Goal: Task Accomplishment & Management: Use online tool/utility

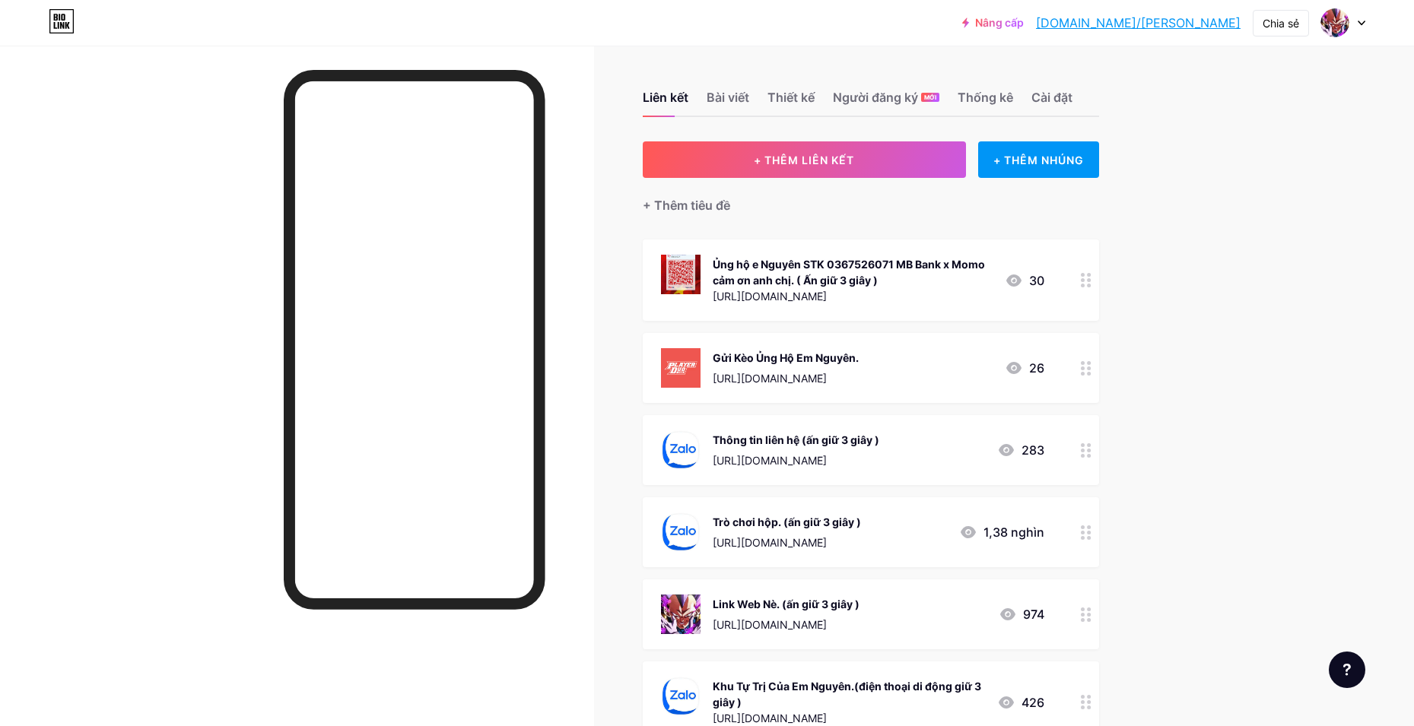
click at [1094, 624] on div at bounding box center [1086, 615] width 26 height 70
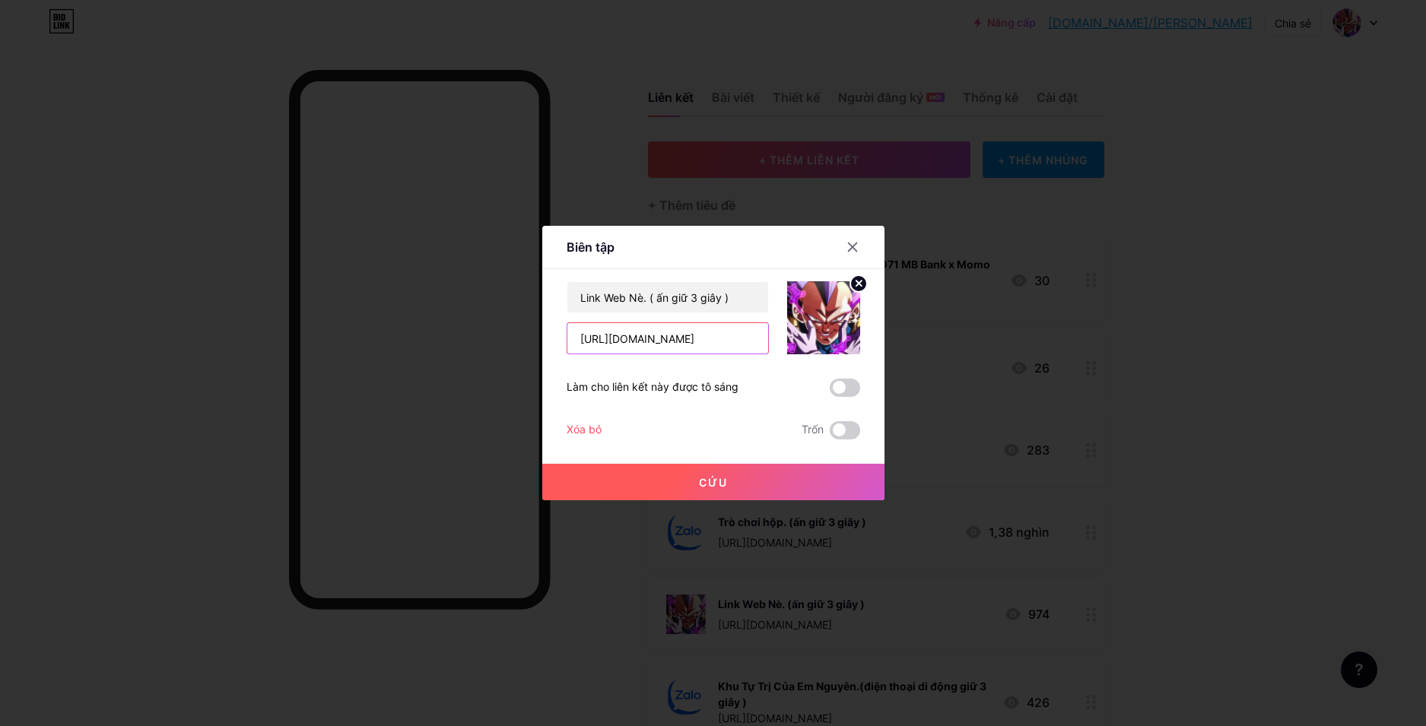
click at [632, 342] on input "https://nrohades.com/" at bounding box center [667, 338] width 201 height 30
click at [638, 343] on input "https://hoikyngocrong.com/" at bounding box center [667, 338] width 201 height 30
type input "[URL][DOMAIN_NAME]"
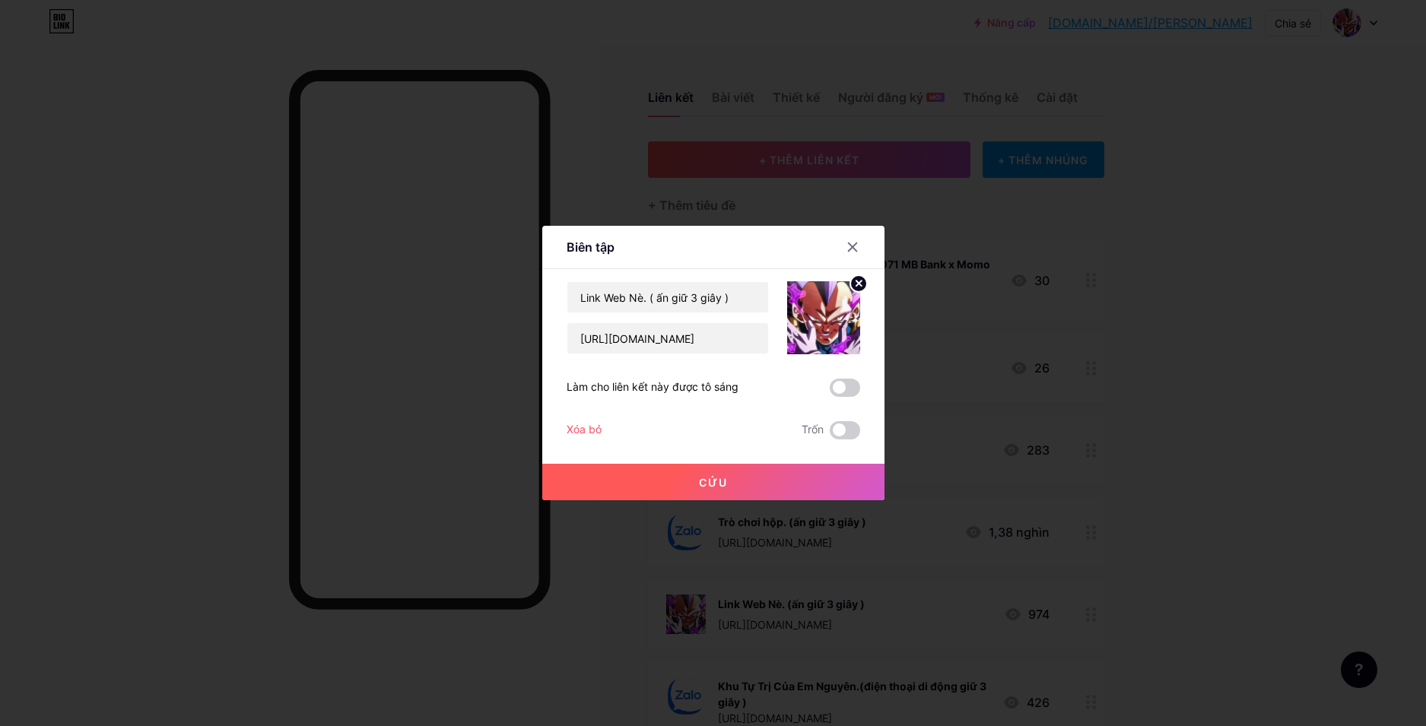
click at [640, 488] on button "Cứu" at bounding box center [713, 482] width 342 height 37
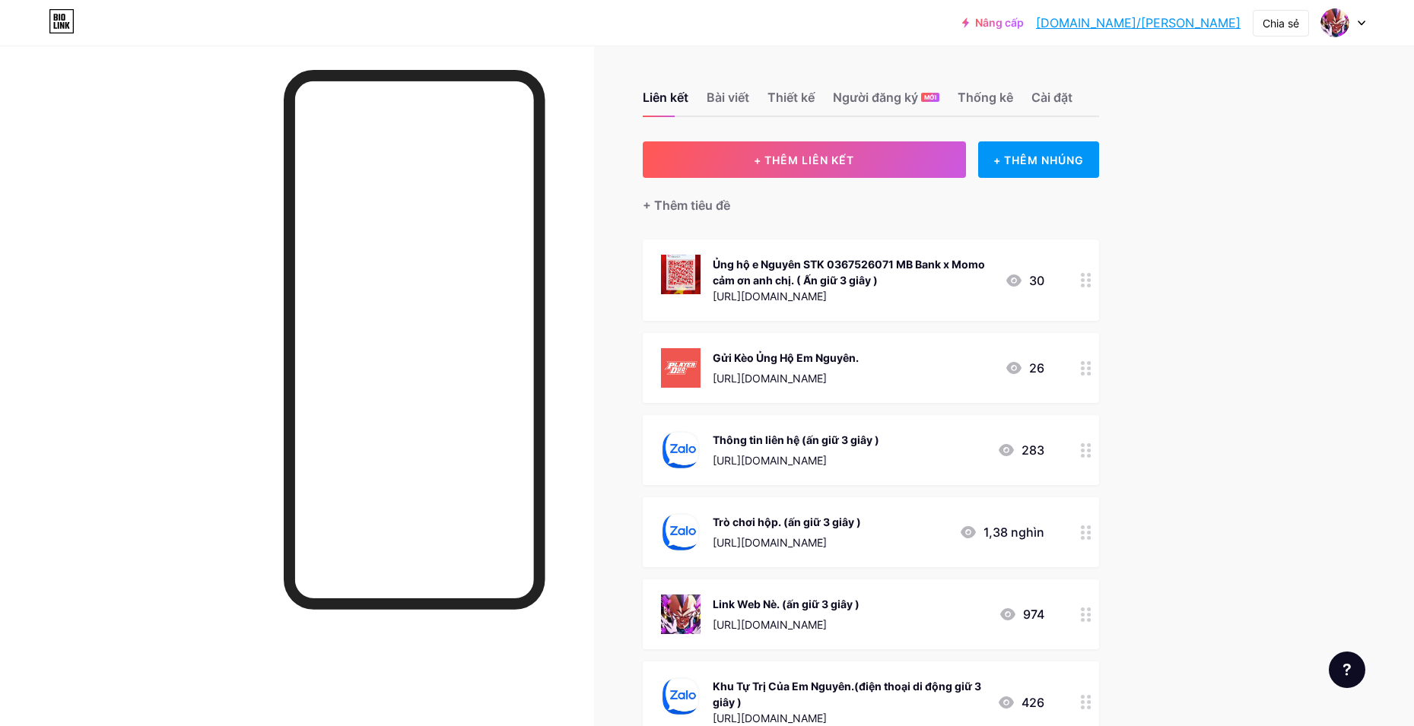
click at [1077, 531] on div "Trò chơi hộp. (ấn giữ 3 giây ) https://zalo.me/g/ipgpca275 1,38 nghìn" at bounding box center [871, 532] width 456 height 70
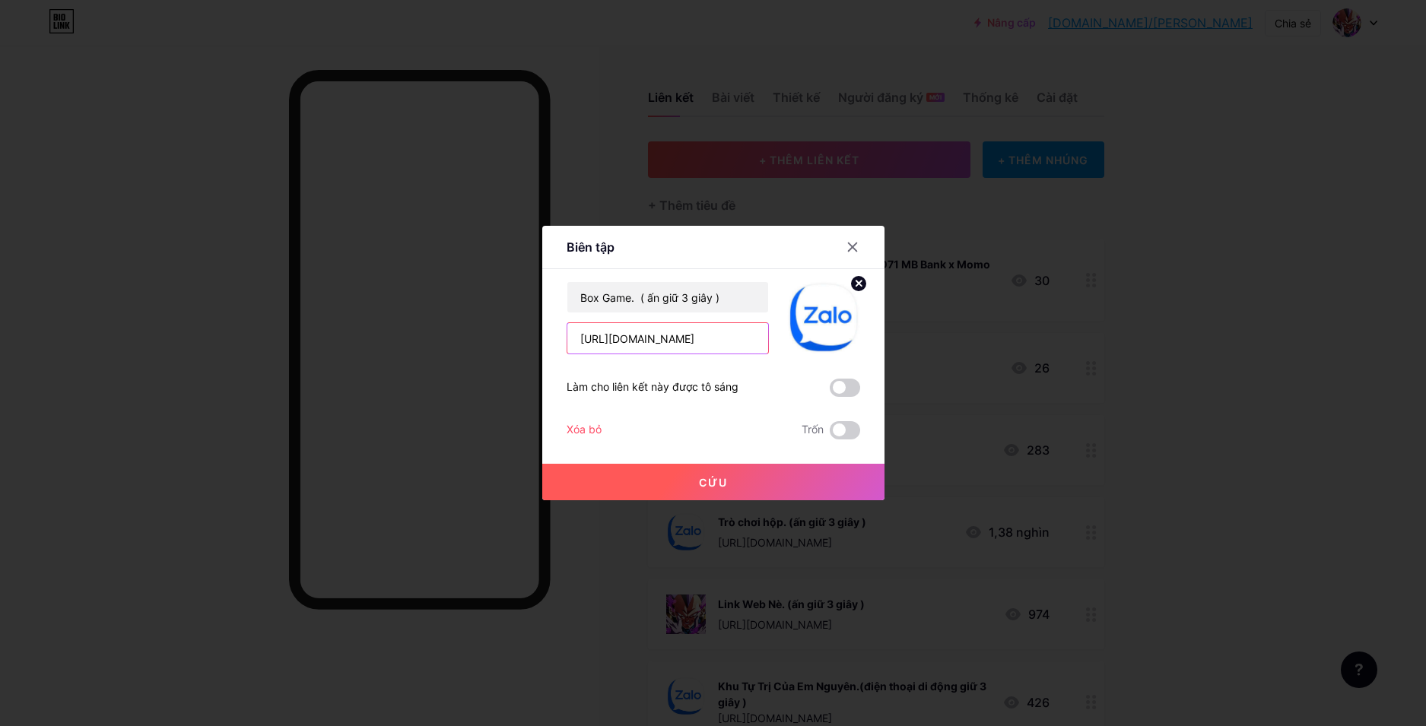
click at [586, 335] on input "https://zalo.me/g/ipgpca275" at bounding box center [667, 338] width 201 height 30
paste input "oelxma491"
type input "[URL][DOMAIN_NAME]"
click at [673, 481] on button "Cứu" at bounding box center [713, 482] width 342 height 37
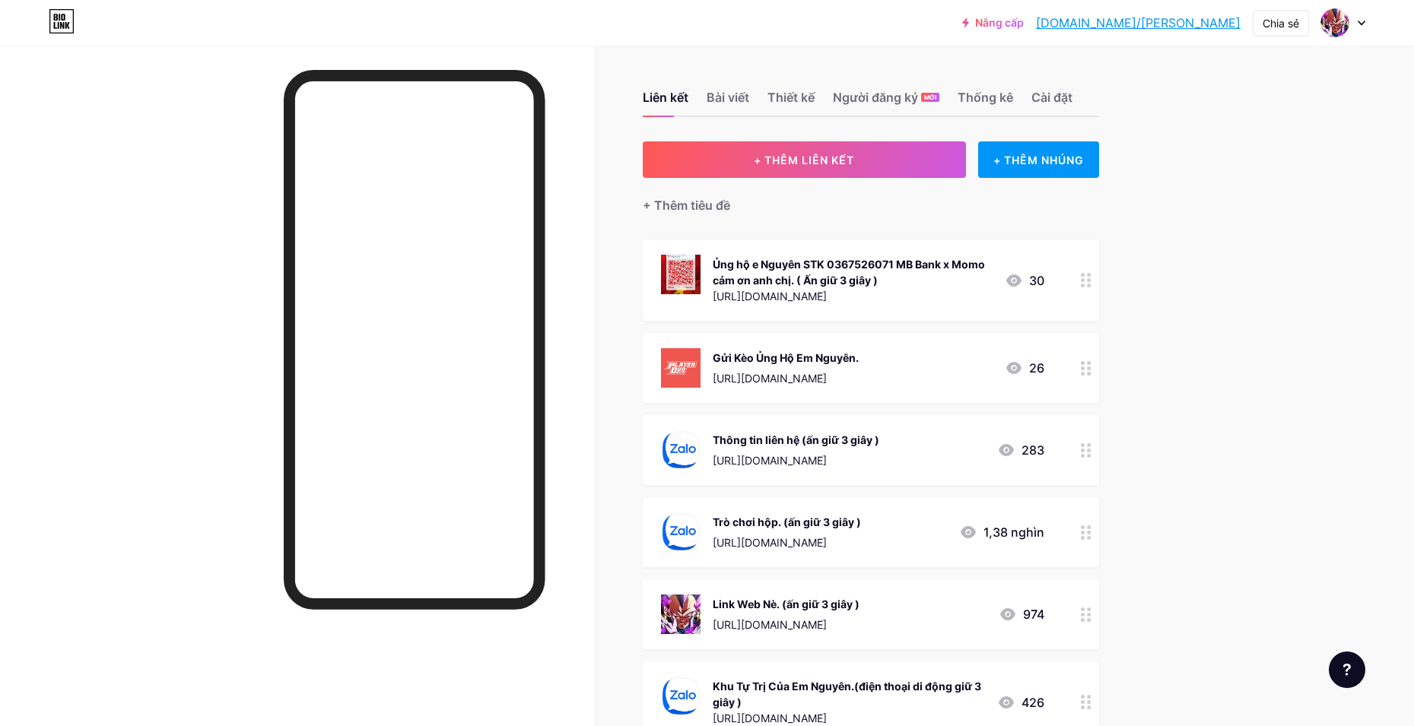
click at [1221, 309] on div "Nâng cấp [DOMAIN_NAME]/[PERSON_NAME]... [DOMAIN_NAME]/nguyenlaluot Chia sẻ Chuy…" at bounding box center [707, 501] width 1414 height 1002
